Goal: Find specific page/section: Find specific page/section

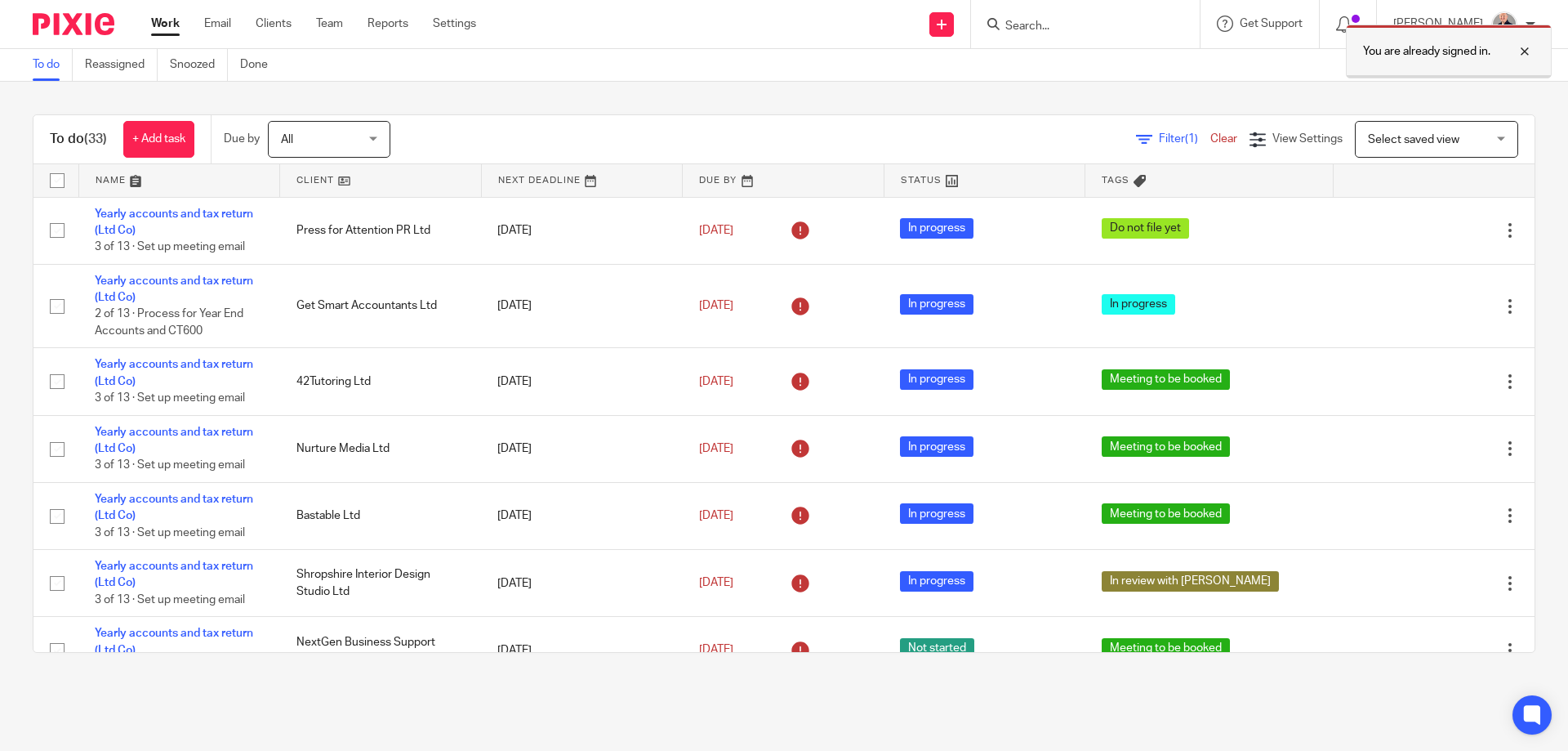
drag, startPoint x: 1526, startPoint y: 50, endPoint x: 1211, endPoint y: 34, distance: 315.4
click at [1525, 50] on div at bounding box center [1513, 51] width 44 height 19
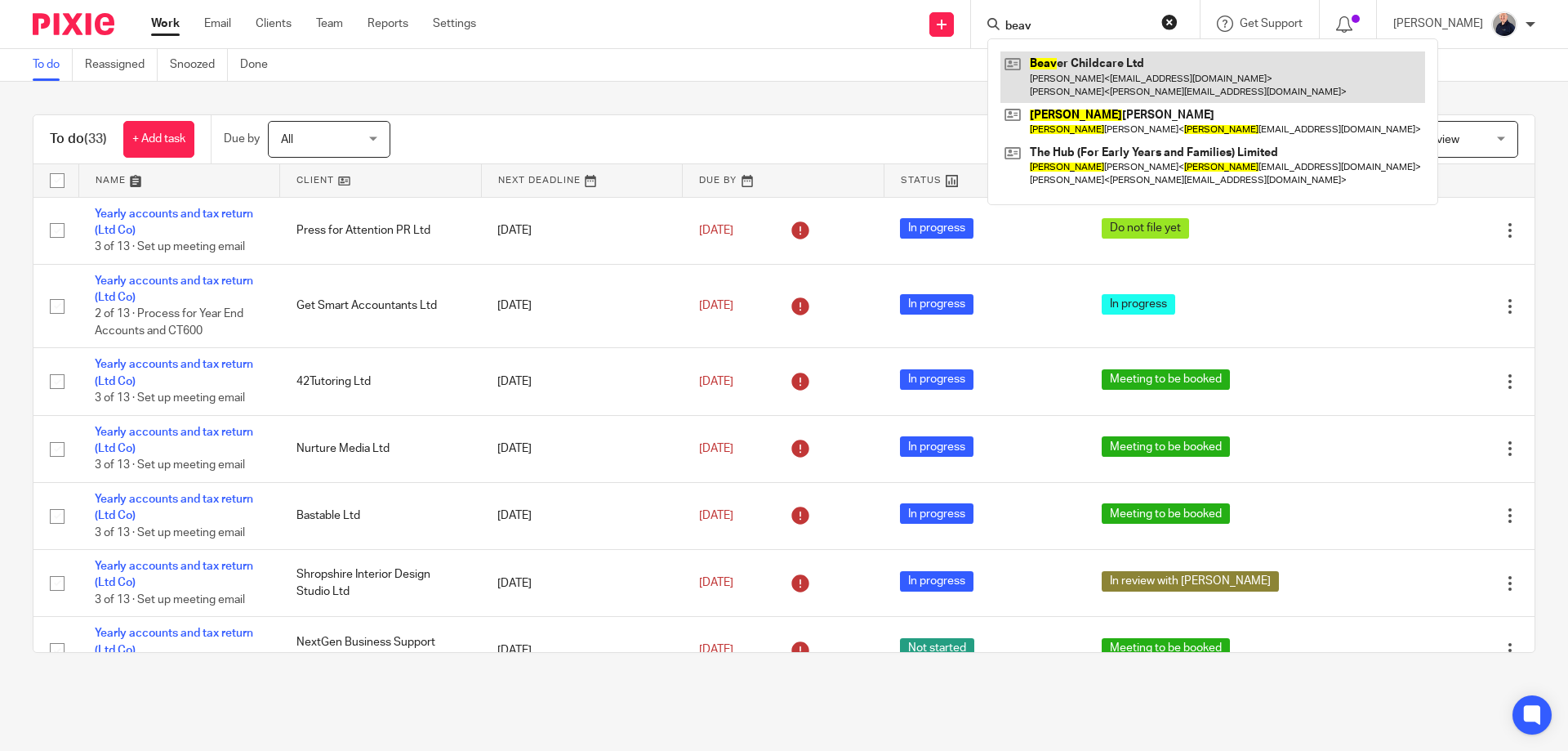
type input "beav"
click at [1098, 69] on link at bounding box center [1213, 76] width 425 height 50
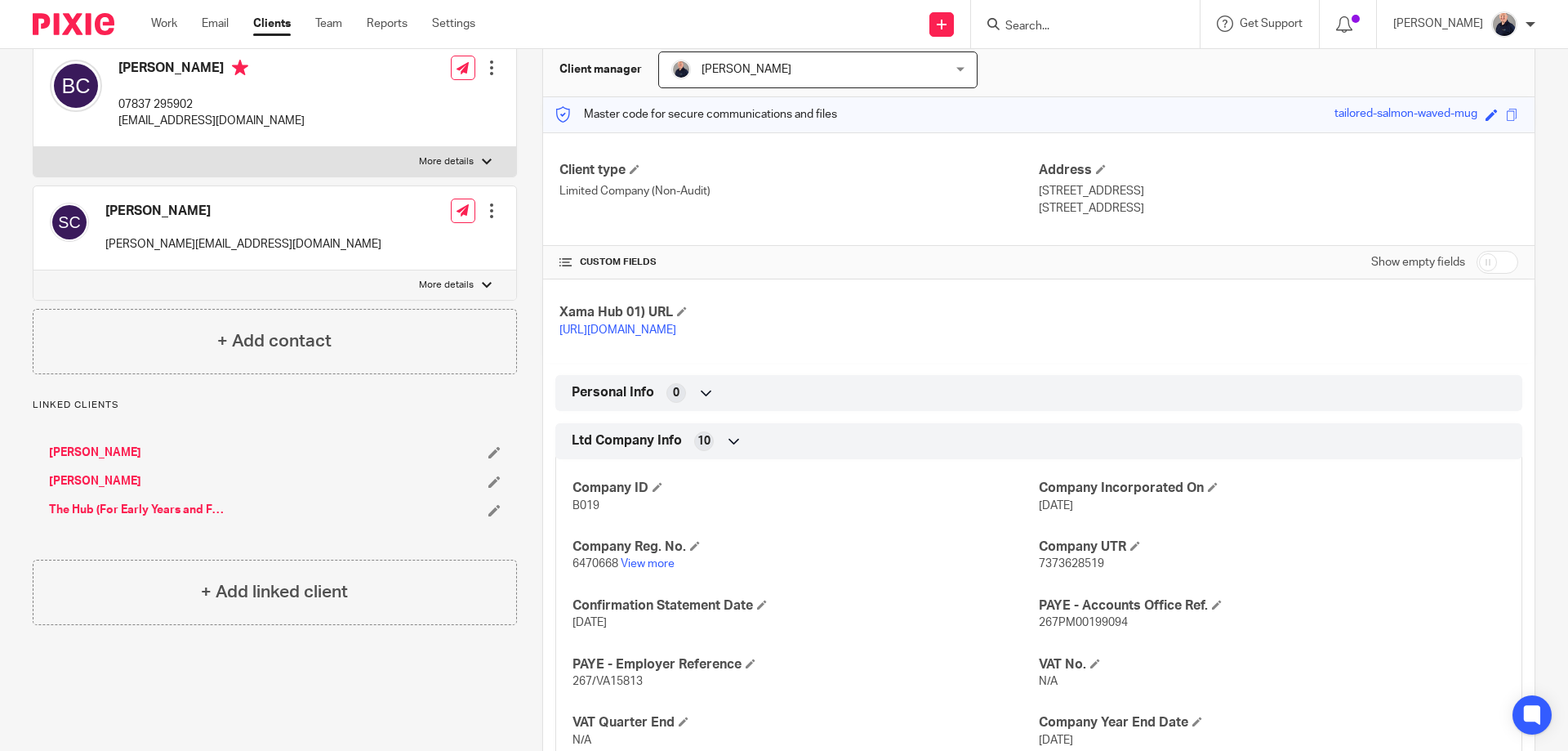
scroll to position [242, 0]
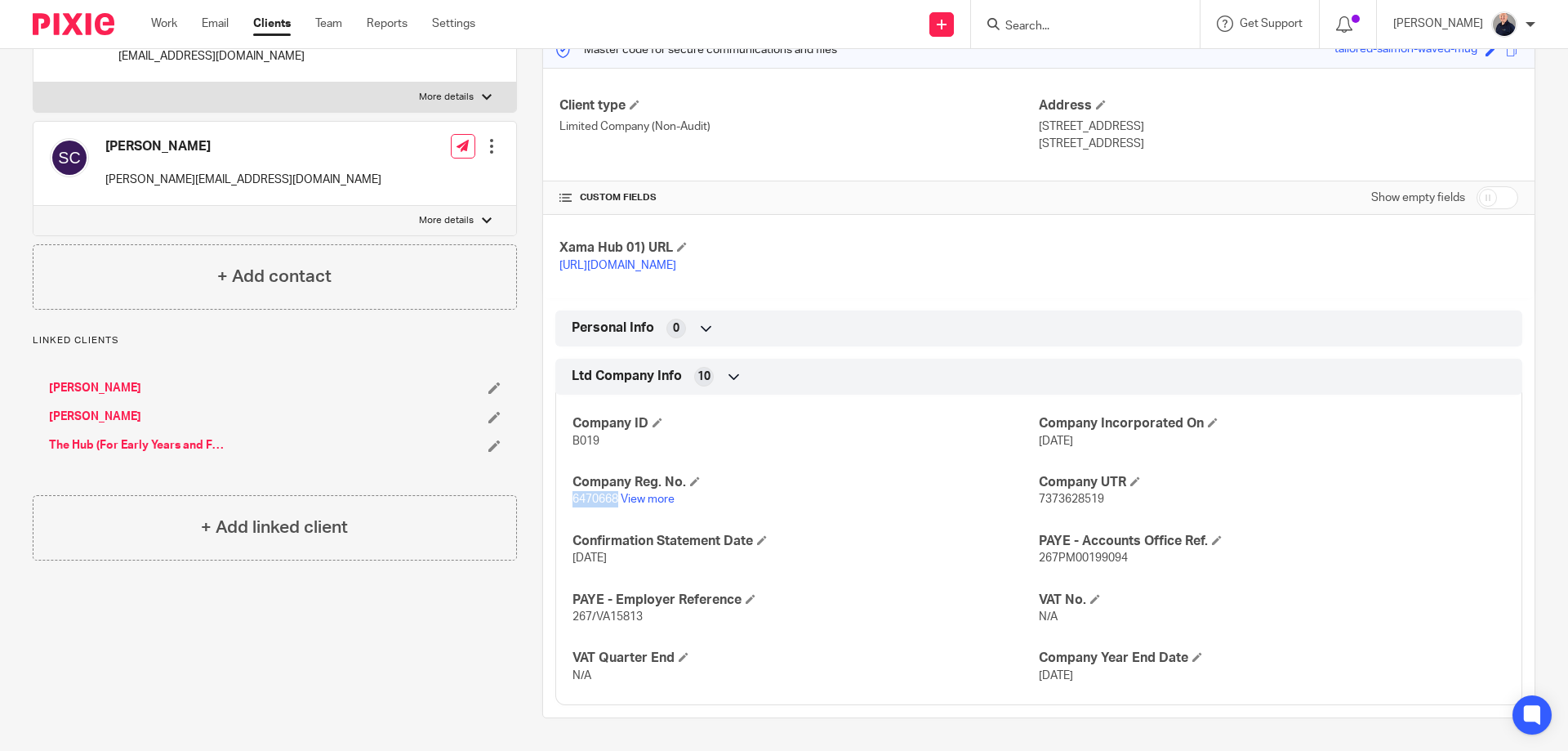
drag, startPoint x: 613, startPoint y: 500, endPoint x: 569, endPoint y: 494, distance: 44.4
click at [572, 497] on span "6470668" at bounding box center [595, 499] width 46 height 11
copy span "6470668"
drag, startPoint x: 1033, startPoint y: 107, endPoint x: 1195, endPoint y: 133, distance: 164.1
click at [1195, 133] on div "Address C/O The Hub, Unit 3 B, Wanlip Road Syston, Leicestershire, LE7 1PD" at bounding box center [1278, 125] width 480 height 55
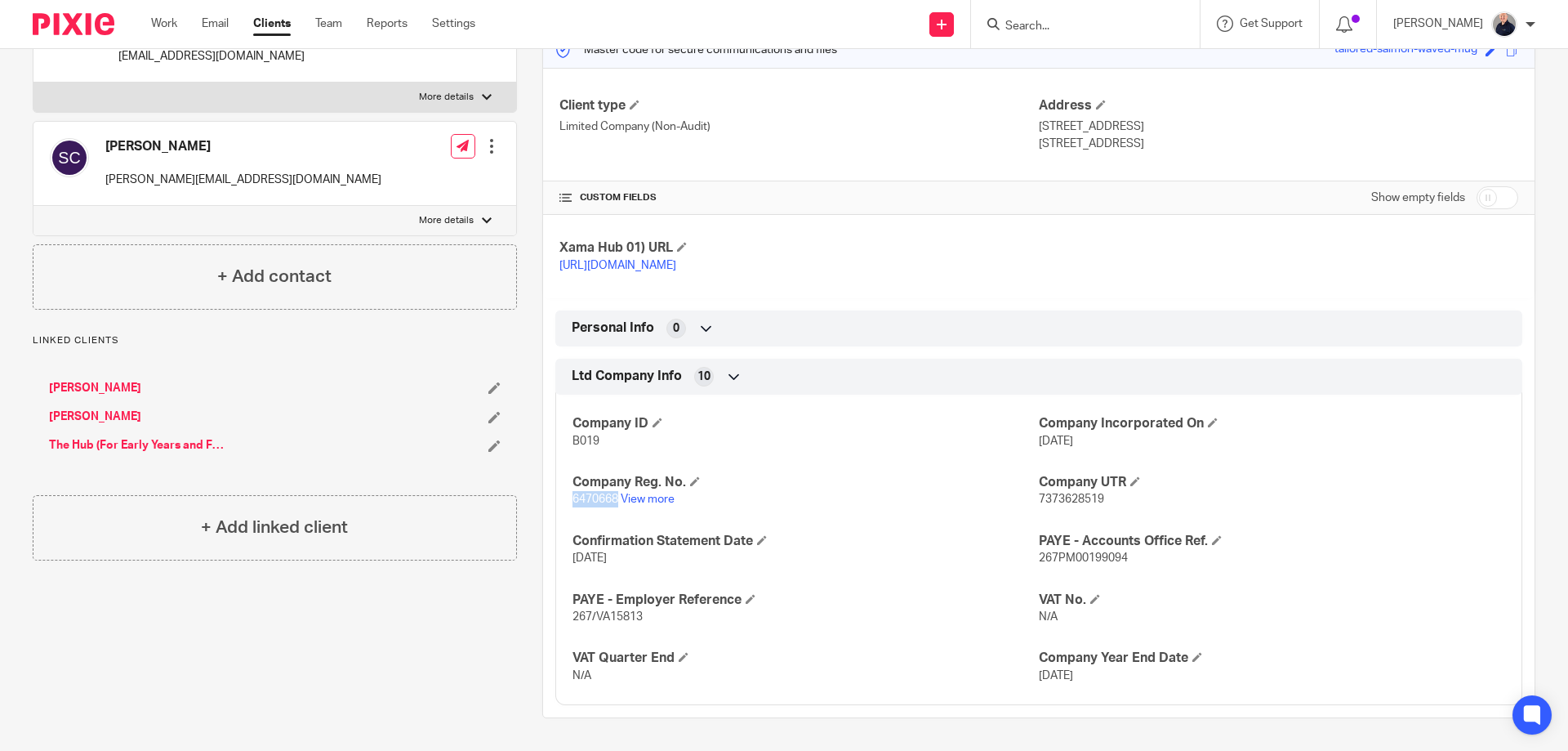
copy div "C/O The Hub, Unit 3 B, Wanlip Road Syston, Leicestershire, LE7 1PD"
click at [1018, 26] on input "Search" at bounding box center [1077, 27] width 147 height 15
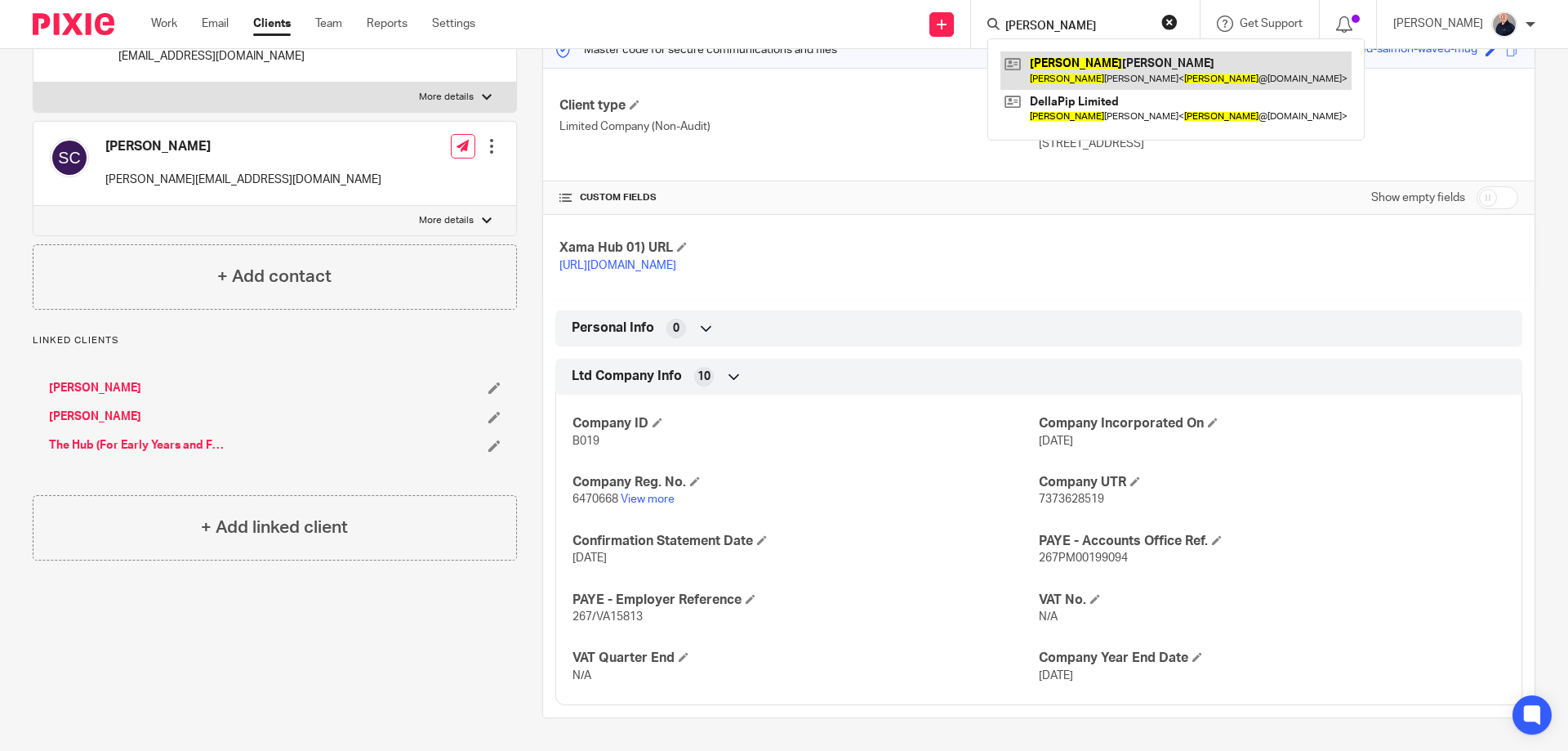
type input "katrina"
click at [1063, 62] on link at bounding box center [1177, 70] width 352 height 38
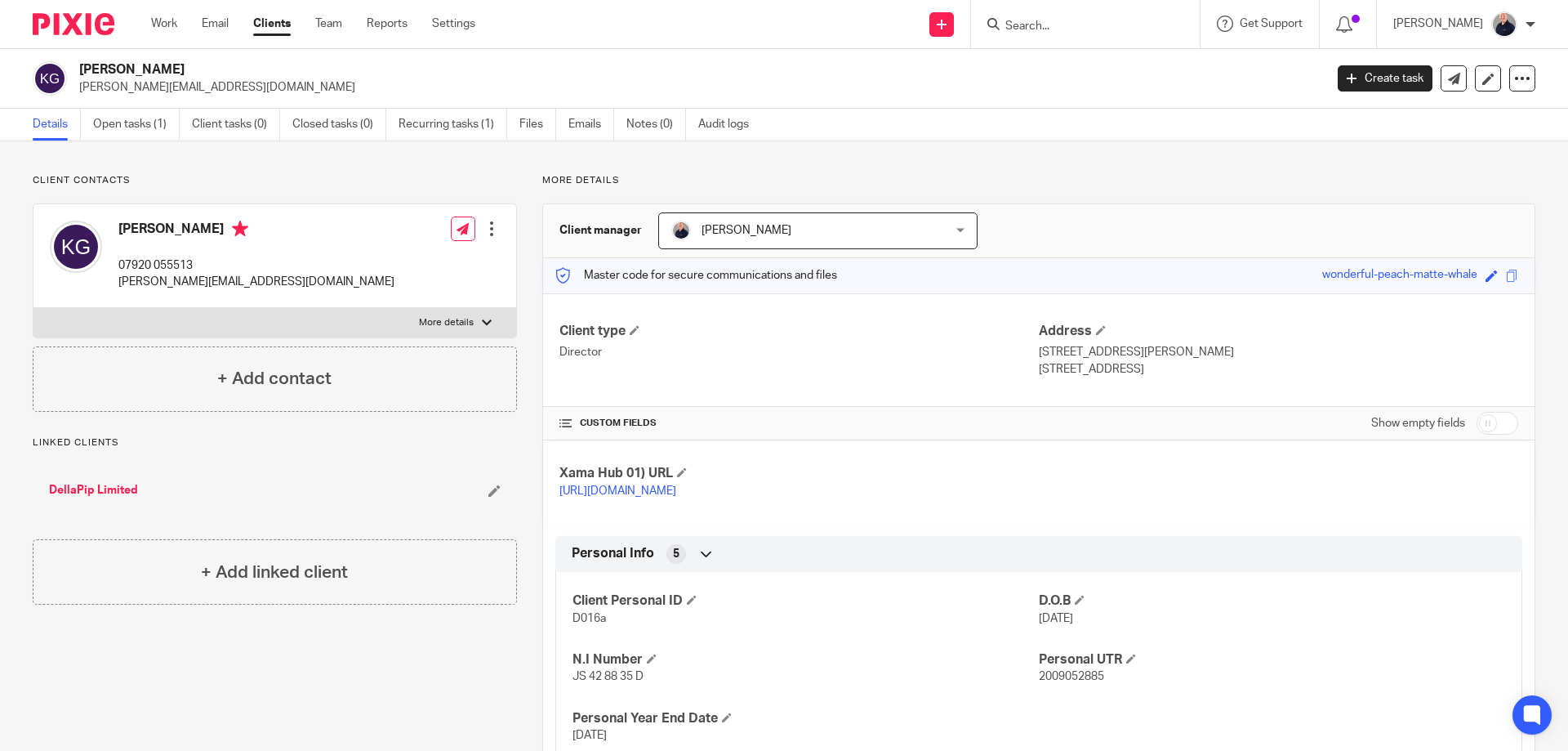
click at [87, 490] on link "DellaPip Limited" at bounding box center [93, 490] width 89 height 16
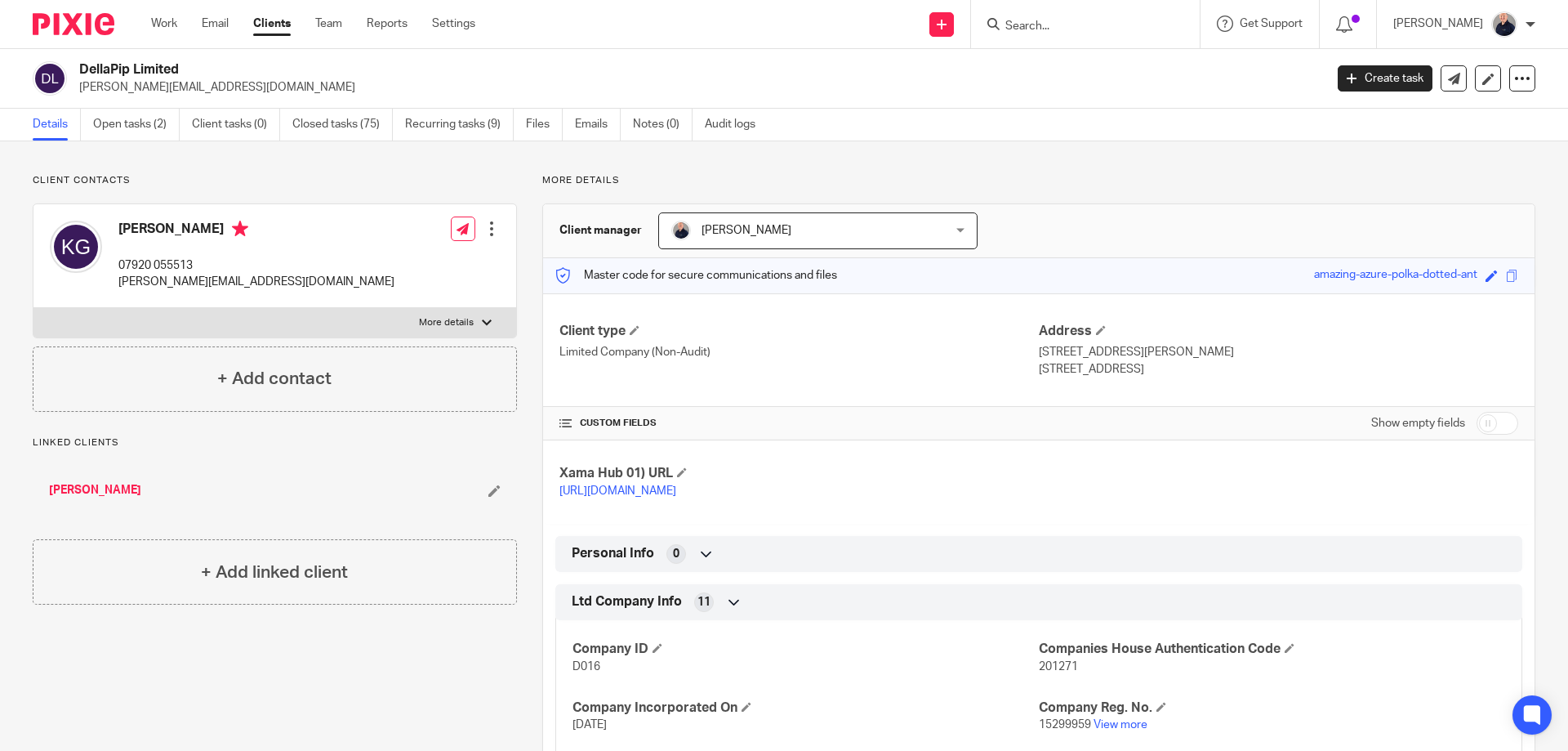
click at [513, 73] on h2 "DellaPip Limited" at bounding box center [573, 69] width 988 height 17
